Goal: Task Accomplishment & Management: Manage account settings

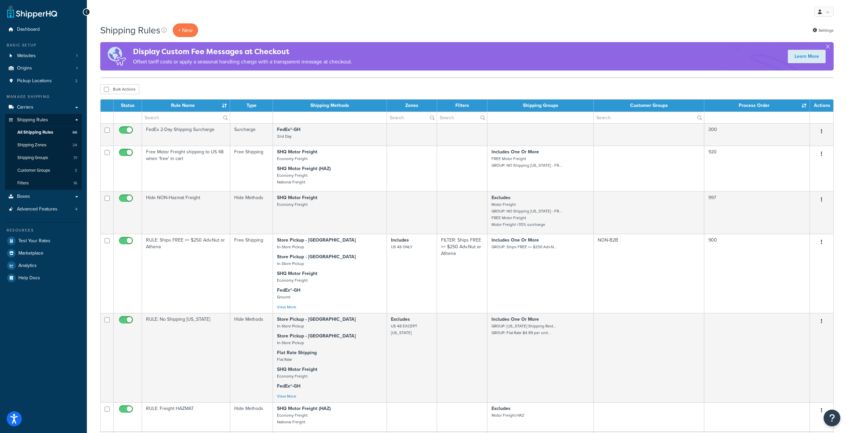
select select "100"
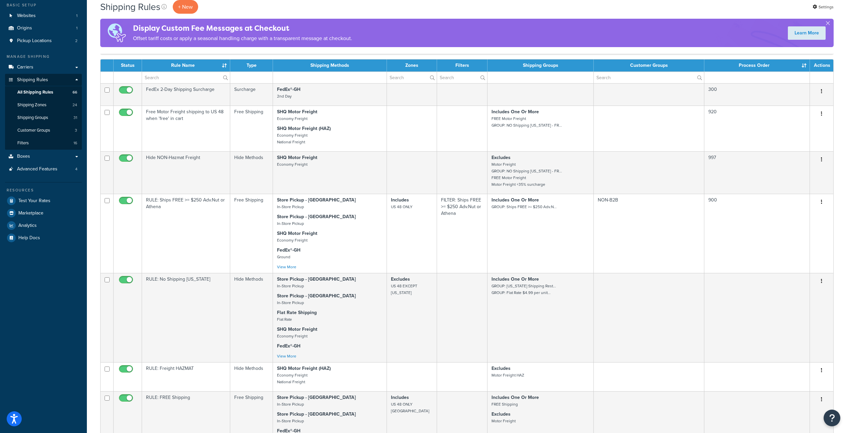
scroll to position [40, 0]
click at [581, 12] on div "Shipping Rules + New Settings" at bounding box center [466, 7] width 733 height 14
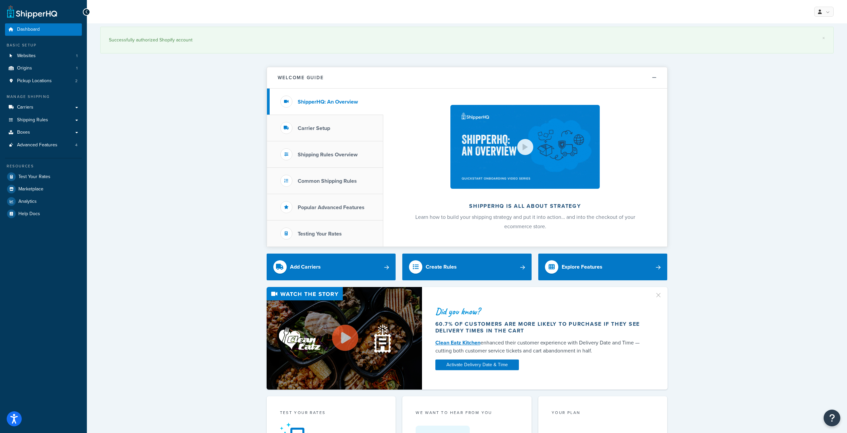
click at [169, 205] on div "× Successfully authorized Shopify account Welcome Guide ShipperHQ: An Overview …" at bounding box center [467, 429] width 760 height 812
click at [39, 114] on link "Carriers" at bounding box center [43, 107] width 77 height 12
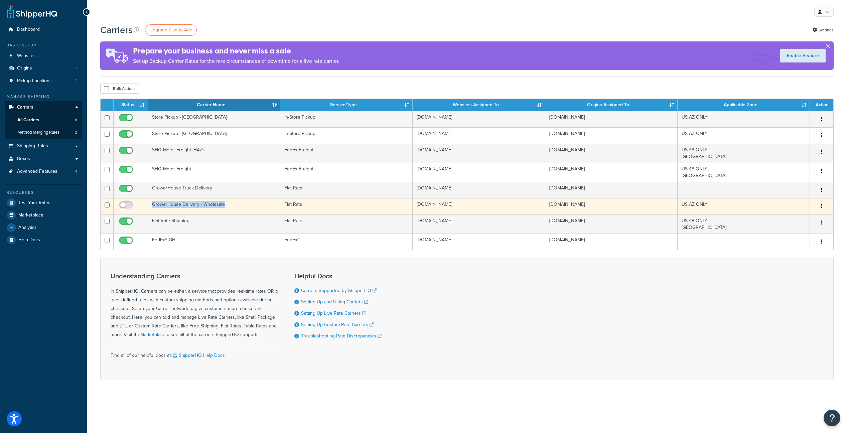
copy td "GrowerHouse Delivery - Wholesale"
drag, startPoint x: 218, startPoint y: 225, endPoint x: 153, endPoint y: 228, distance: 65.2
click at [153, 215] on td "GrowerHouse Delivery - Wholesale" at bounding box center [214, 206] width 132 height 16
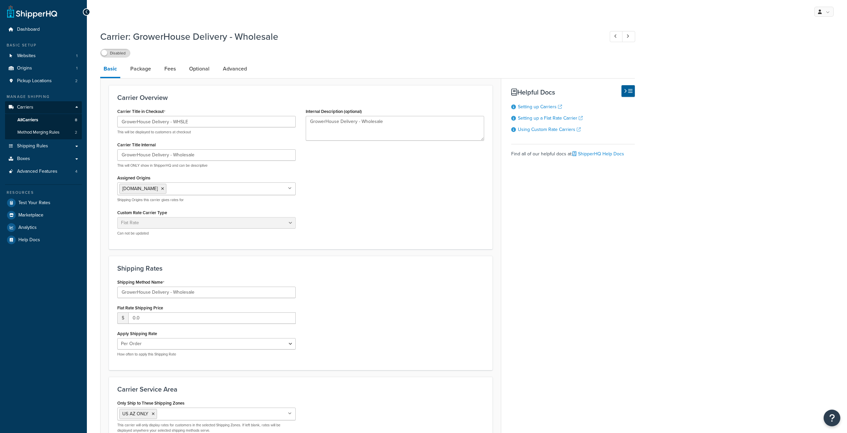
select select "flat"
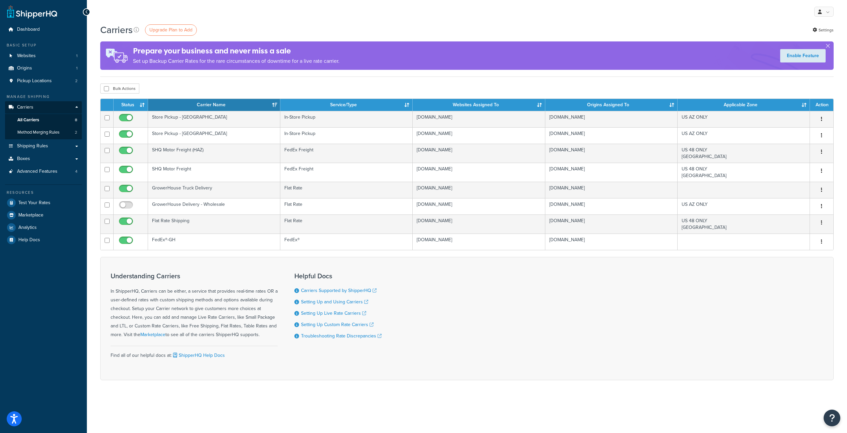
click at [346, 19] on div "My Profile Billing Global Settings Contact Us Logout" at bounding box center [467, 11] width 760 height 23
click at [47, 149] on span "Shipping Rules" at bounding box center [32, 146] width 31 height 6
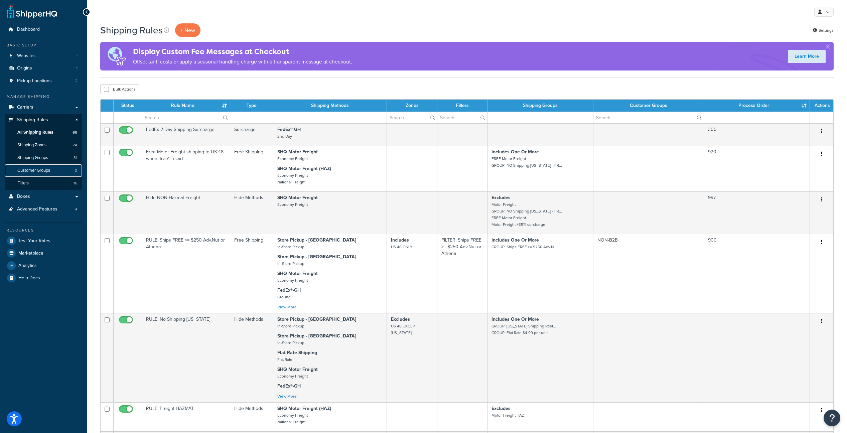
click at [39, 173] on span "Customer Groups" at bounding box center [33, 171] width 33 height 6
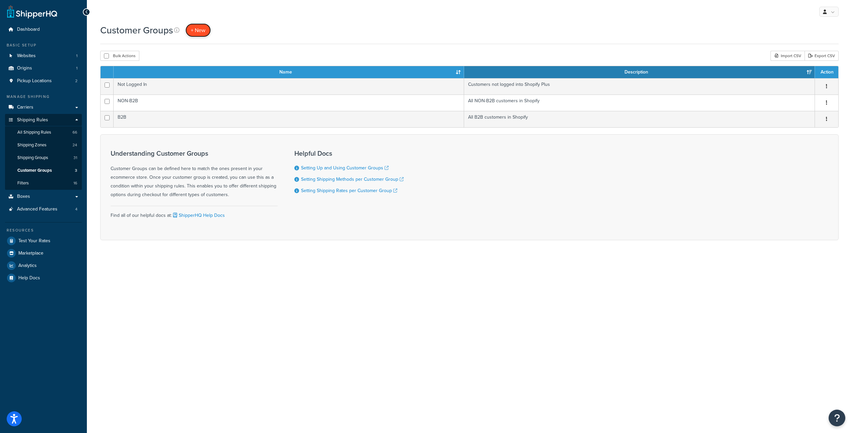
click at [205, 30] on span "+ New" at bounding box center [198, 30] width 15 height 8
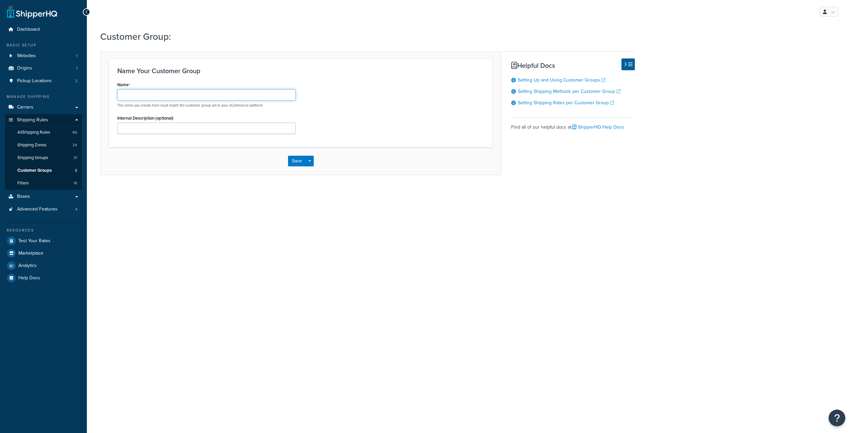
click at [147, 99] on input "Name" at bounding box center [206, 94] width 178 height 11
type input "B2B-FREE"
click at [132, 134] on input "Internal Description (optional)" at bounding box center [206, 128] width 178 height 11
type input "B2B customer who always receive free shipping with GH Truck Delivery"
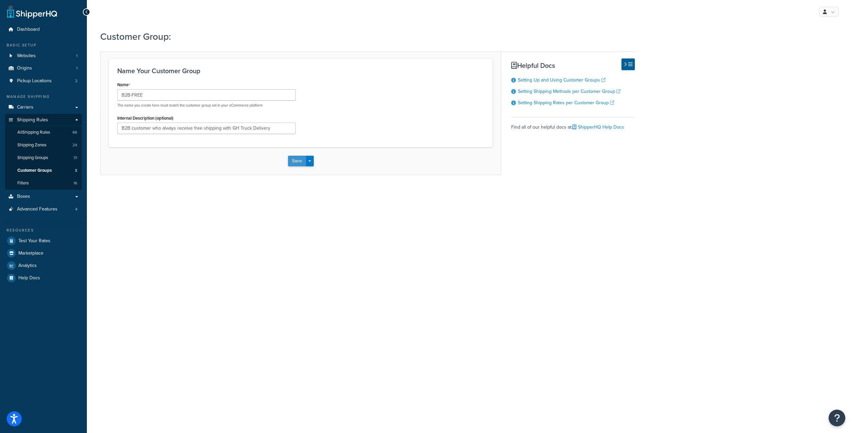
click at [295, 166] on button "Save" at bounding box center [297, 161] width 18 height 11
